Goal: Task Accomplishment & Management: Manage account settings

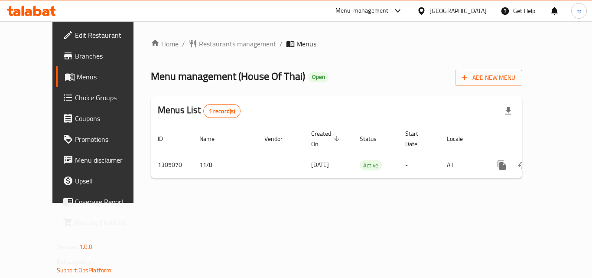
click at [203, 40] on span "Restaurants management" at bounding box center [237, 44] width 77 height 10
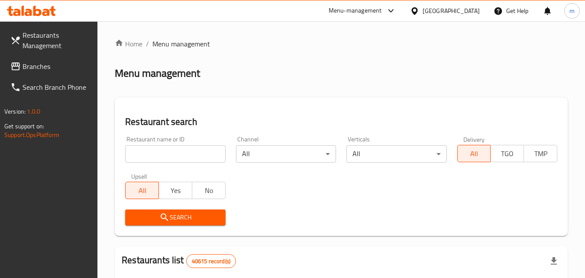
click at [155, 147] on input "search" at bounding box center [175, 153] width 100 height 17
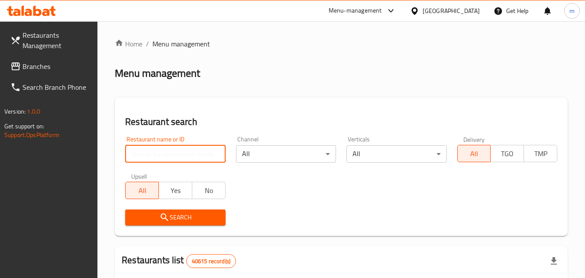
paste input "703527"
type input "703527"
click at [217, 156] on input "703527" at bounding box center [175, 153] width 100 height 17
click at [216, 153] on input "703527" at bounding box center [175, 153] width 100 height 17
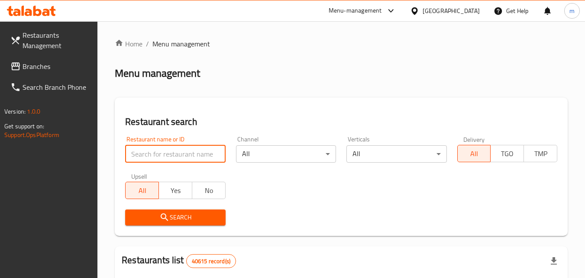
click at [216, 153] on input "search" at bounding box center [175, 153] width 100 height 17
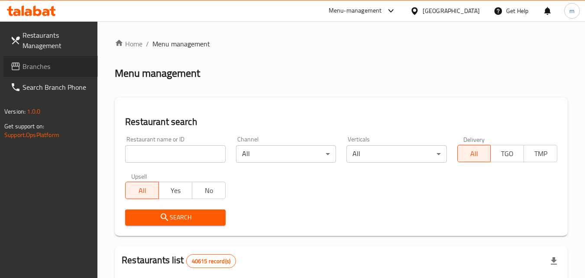
click at [33, 68] on span "Branches" at bounding box center [57, 66] width 68 height 10
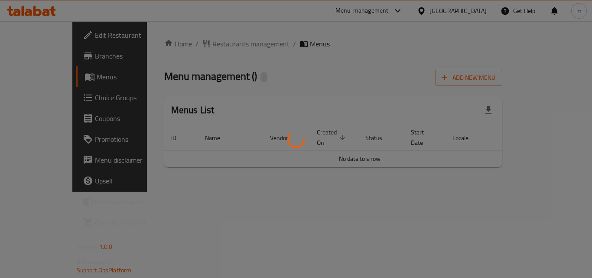
click at [201, 45] on div at bounding box center [296, 139] width 592 height 278
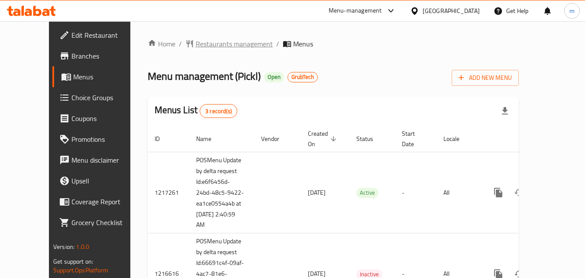
click at [200, 45] on span "Restaurants management" at bounding box center [234, 44] width 77 height 10
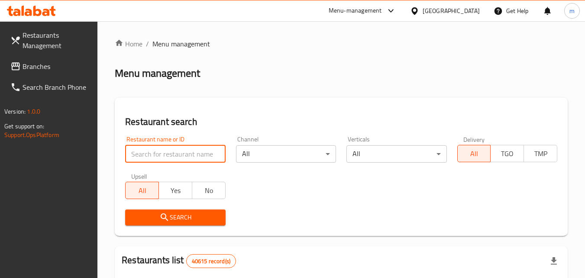
click at [164, 150] on input "search" at bounding box center [175, 153] width 100 height 17
paste input "662372"
type input "662372"
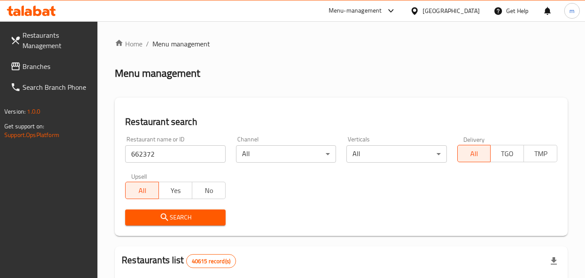
click at [157, 215] on span "Search" at bounding box center [175, 217] width 86 height 11
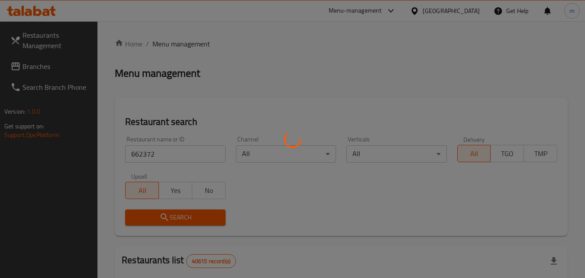
click at [158, 216] on div at bounding box center [292, 139] width 585 height 278
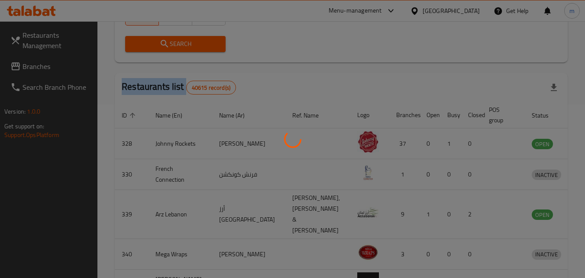
scroll to position [101, 0]
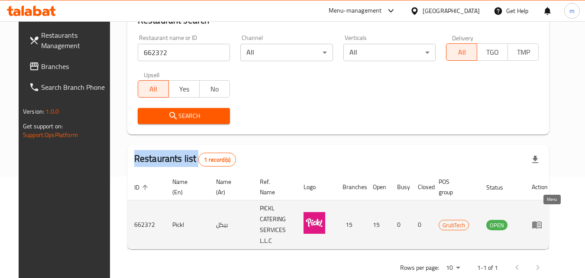
click at [543, 219] on icon "enhanced table" at bounding box center [537, 224] width 10 height 10
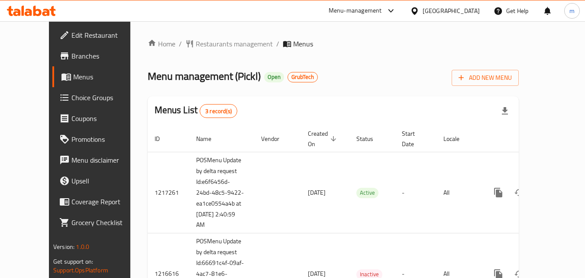
click at [447, 13] on div "[GEOGRAPHIC_DATA]" at bounding box center [451, 11] width 57 height 10
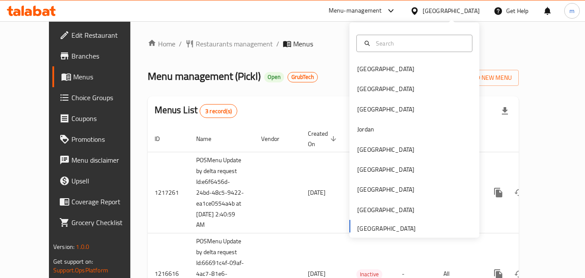
click at [431, 7] on div "[GEOGRAPHIC_DATA]" at bounding box center [451, 11] width 57 height 10
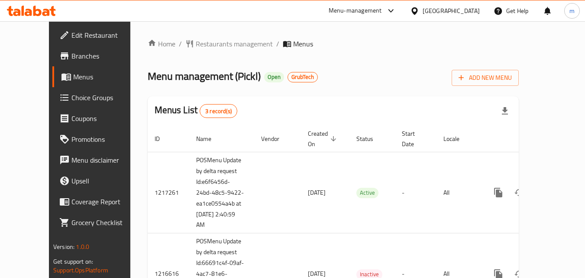
click at [431, 7] on div "[GEOGRAPHIC_DATA]" at bounding box center [451, 11] width 57 height 10
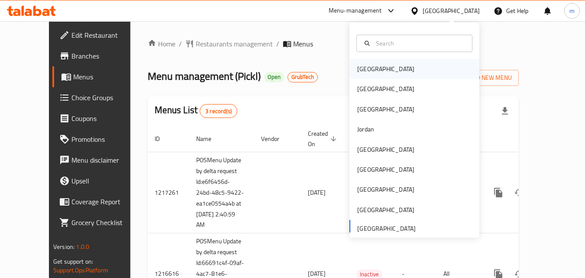
click at [358, 68] on div "Bahrain" at bounding box center [386, 69] width 57 height 10
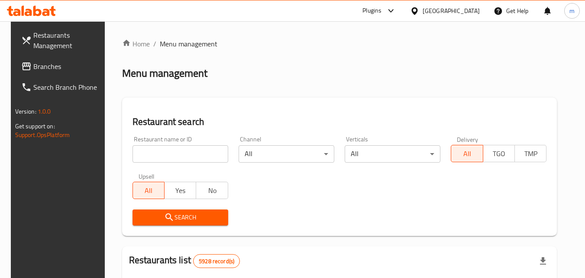
click at [33, 70] on span "Branches" at bounding box center [67, 66] width 68 height 10
